Goal: Task Accomplishment & Management: Complete application form

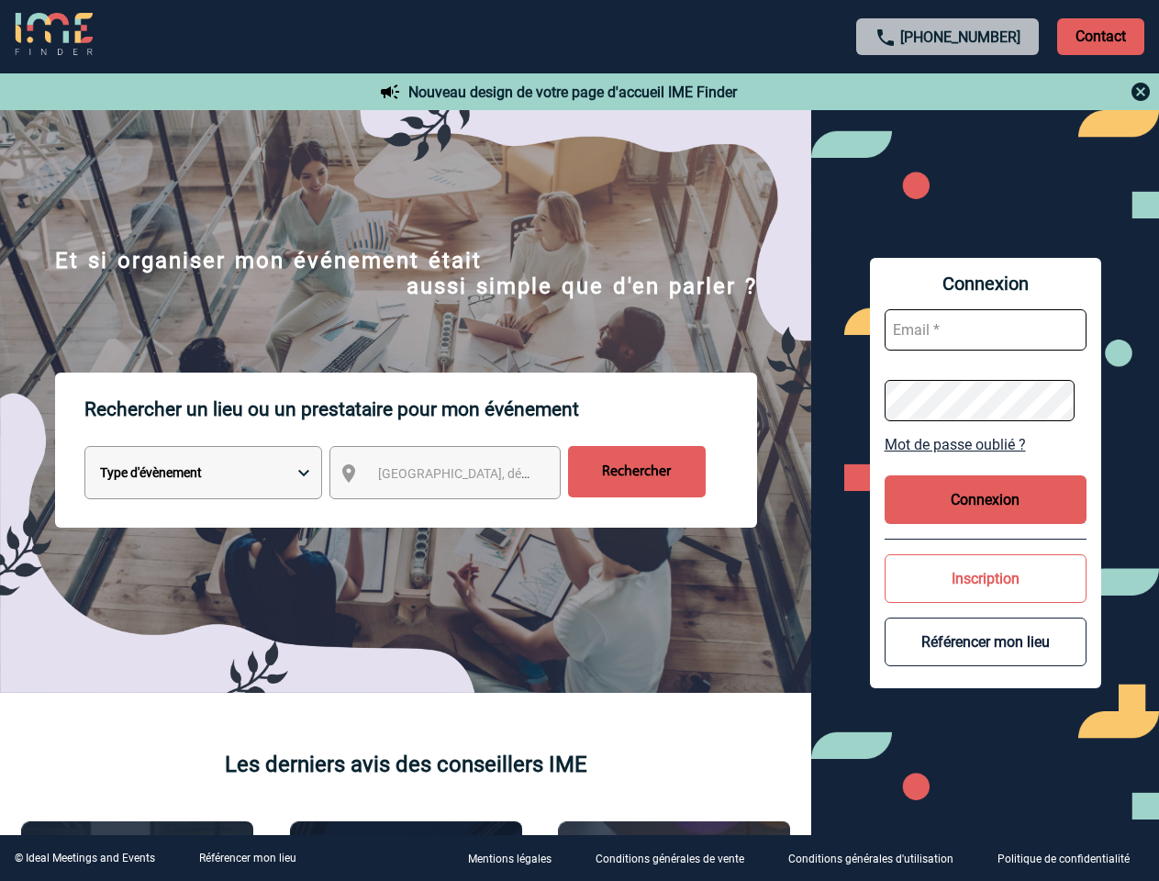
click at [579, 440] on p "Rechercher un lieu ou un prestataire pour mon événement" at bounding box center [420, 408] width 672 height 73
click at [1100, 36] on p "Contact" at bounding box center [1100, 36] width 87 height 37
click at [948, 92] on div at bounding box center [948, 92] width 408 height 22
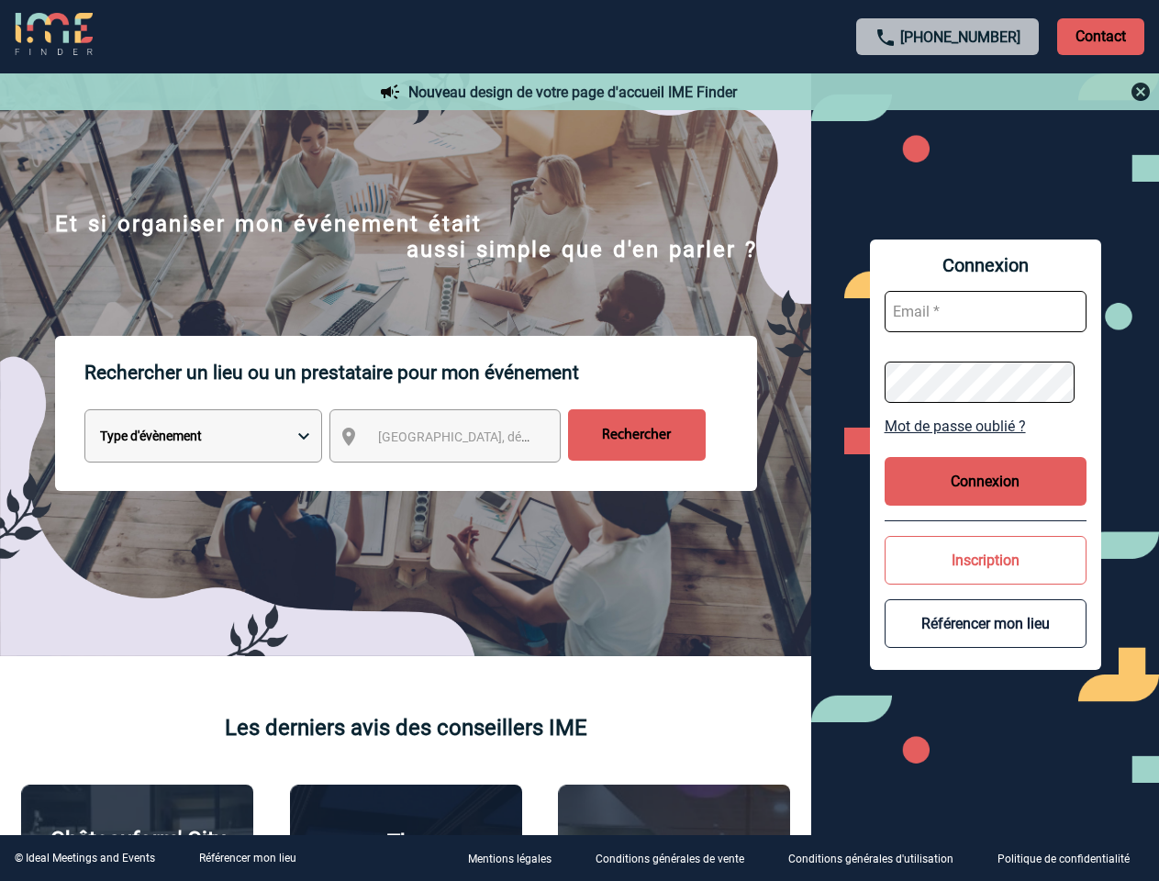
click at [461, 476] on div at bounding box center [490, 372] width 980 height 744
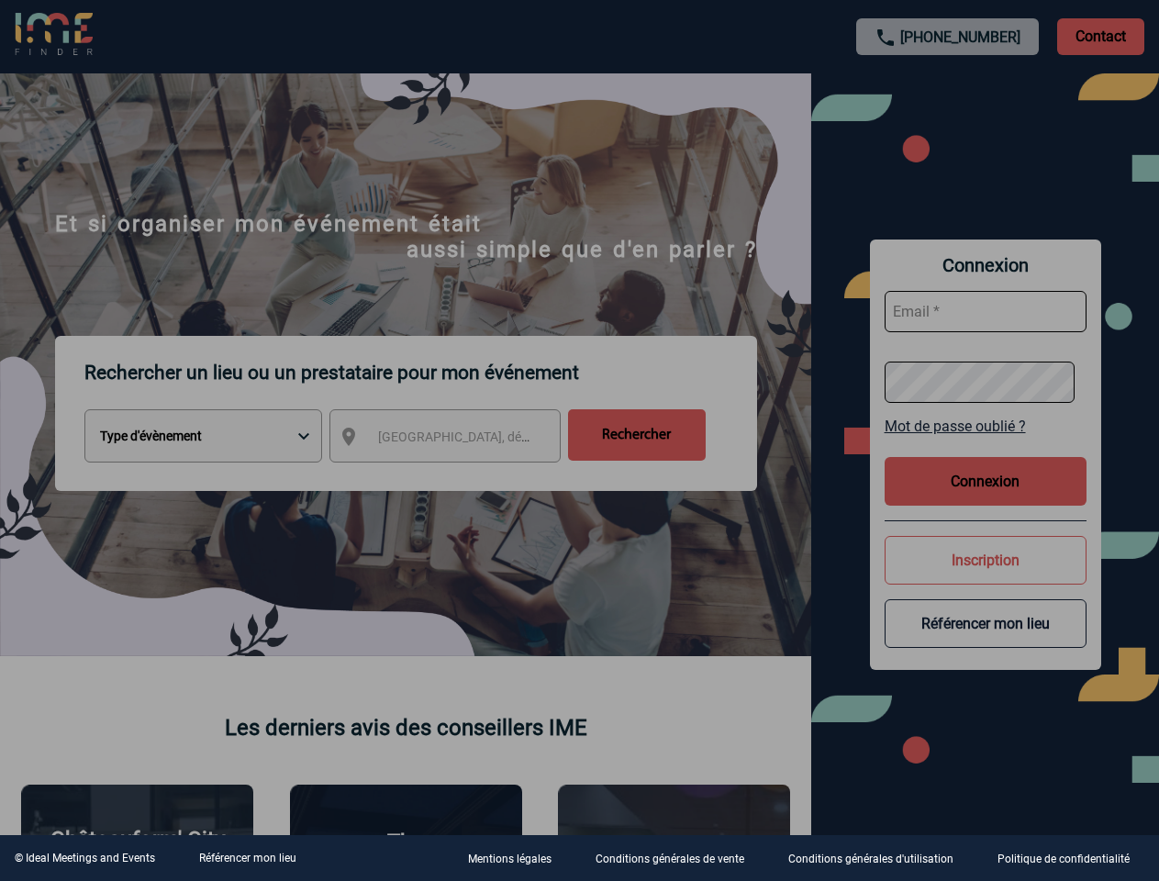
click at [985, 444] on div at bounding box center [579, 440] width 1159 height 881
click at [985, 499] on div at bounding box center [579, 440] width 1159 height 881
click at [985, 578] on div at bounding box center [579, 440] width 1159 height 881
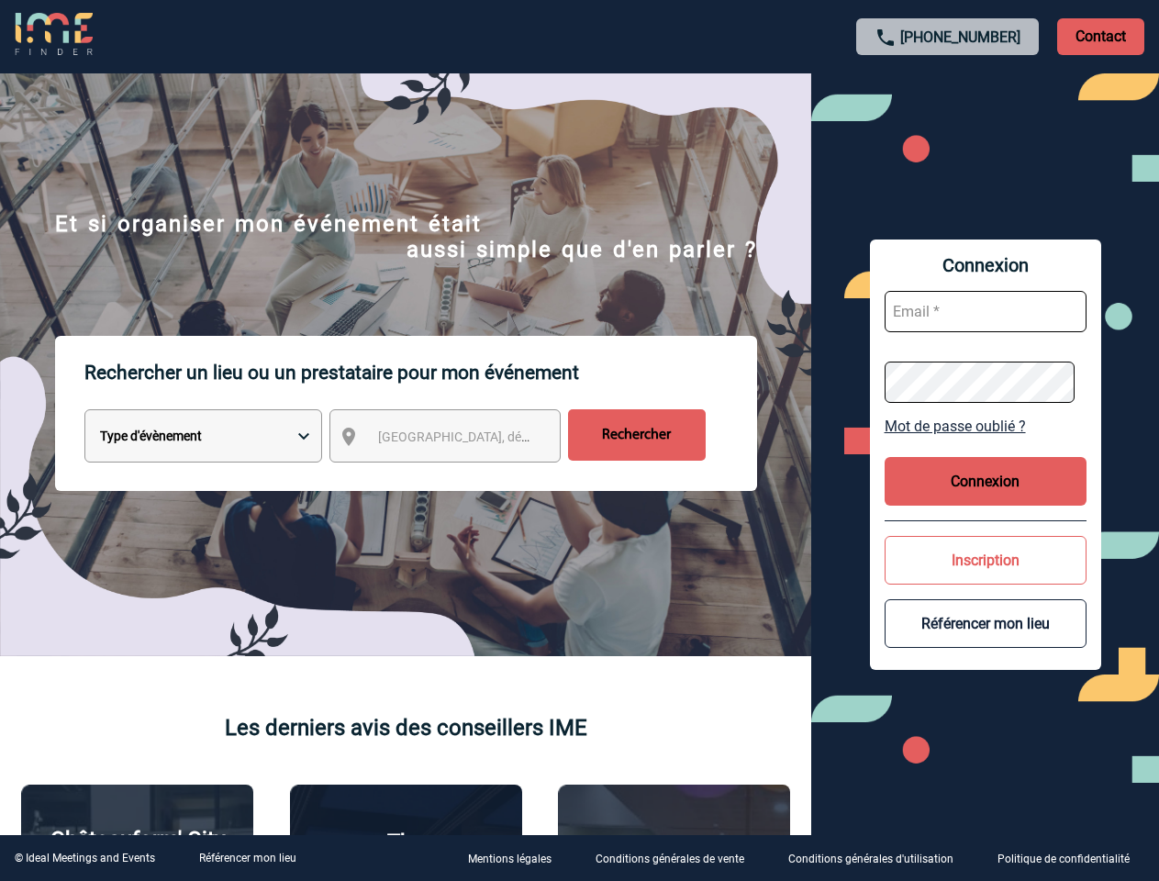
click at [985, 641] on button "Référencer mon lieu" at bounding box center [985, 623] width 202 height 49
click at [247, 858] on link "Référencer mon lieu" at bounding box center [247, 857] width 97 height 13
